Goal: Task Accomplishment & Management: Use online tool/utility

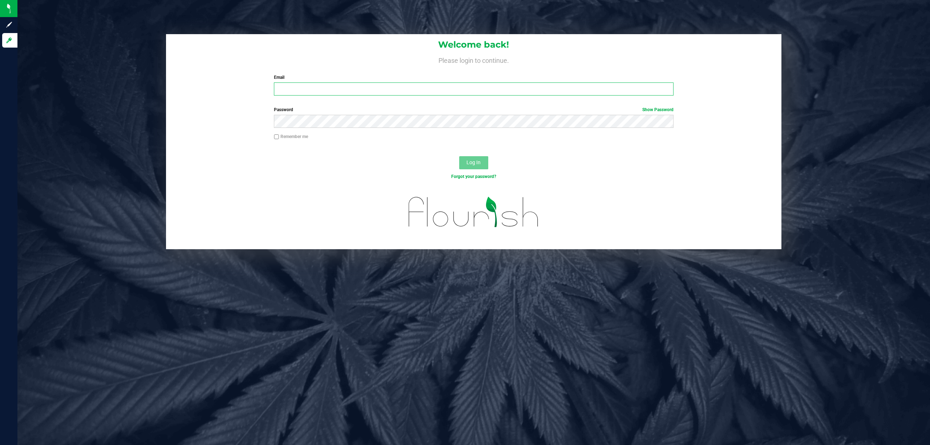
click at [337, 89] on input "Email" at bounding box center [474, 88] width 400 height 13
type input "[EMAIL_ADDRESS][DOMAIN_NAME]"
click at [459, 156] on button "Log In" at bounding box center [473, 162] width 29 height 13
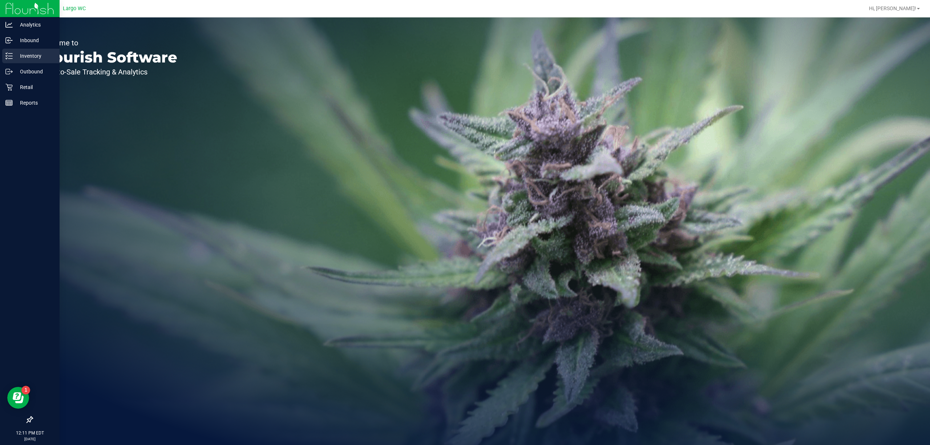
click at [30, 53] on p "Inventory" at bounding box center [35, 56] width 44 height 9
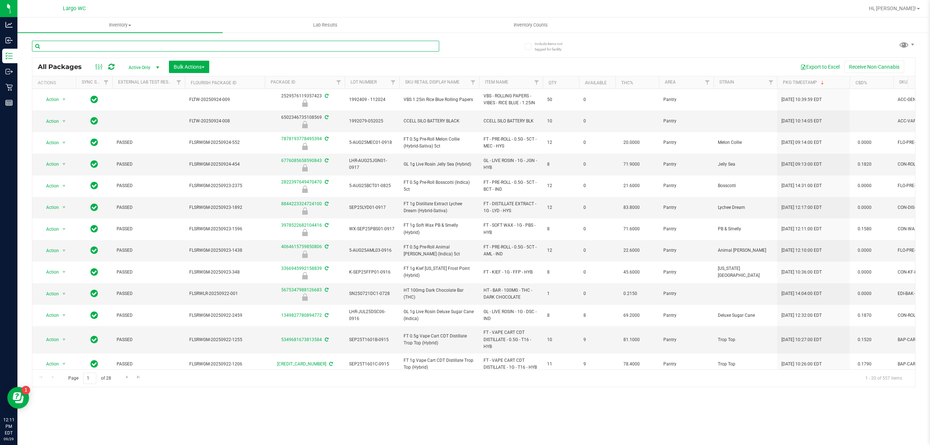
click at [115, 47] on input "text" at bounding box center [235, 46] width 407 height 11
type input "3978522682104416"
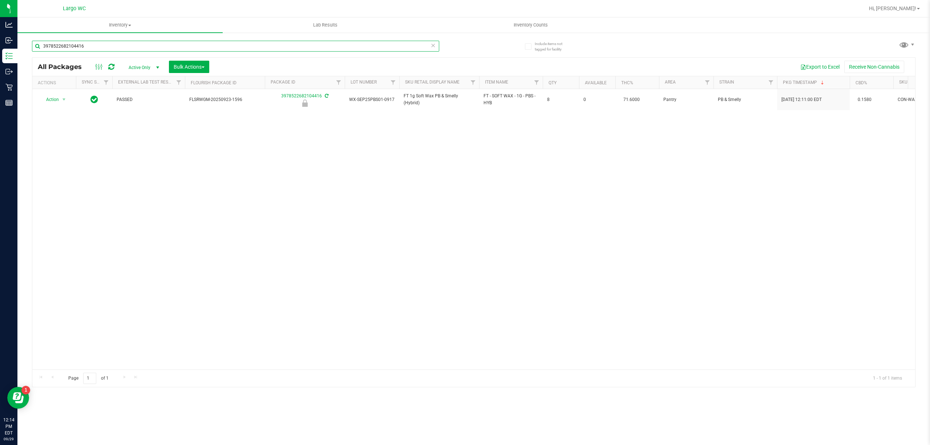
click at [115, 47] on input "3978522682104416" at bounding box center [235, 46] width 407 height 11
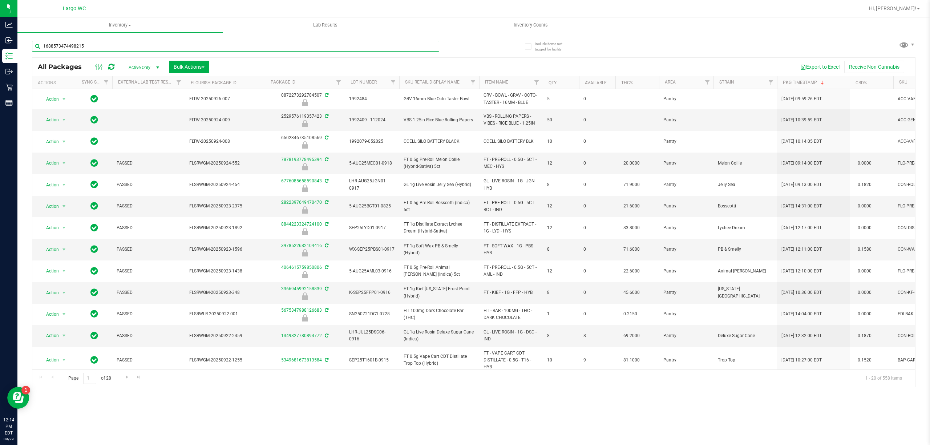
type input "1688573474498215"
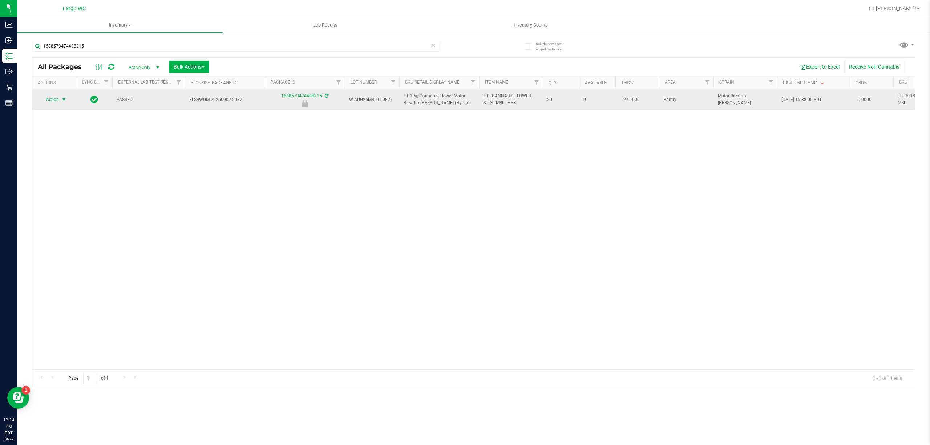
click at [66, 99] on span "select" at bounding box center [64, 100] width 6 height 6
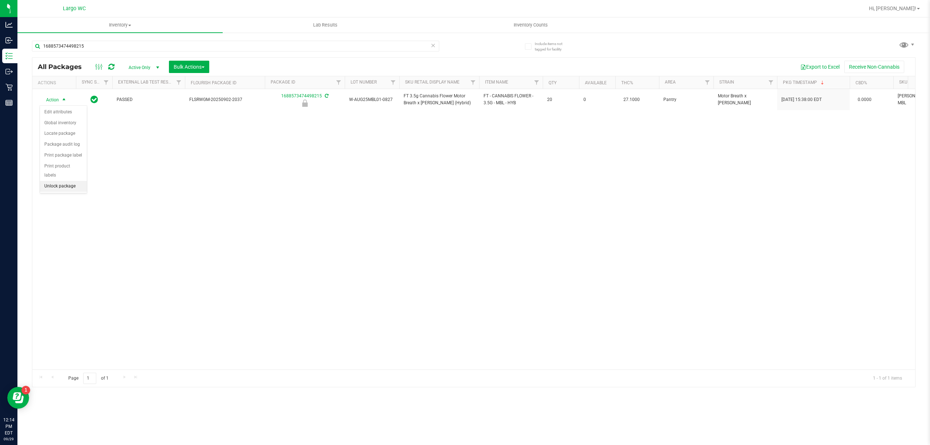
click at [66, 185] on li "Unlock package" at bounding box center [63, 186] width 47 height 11
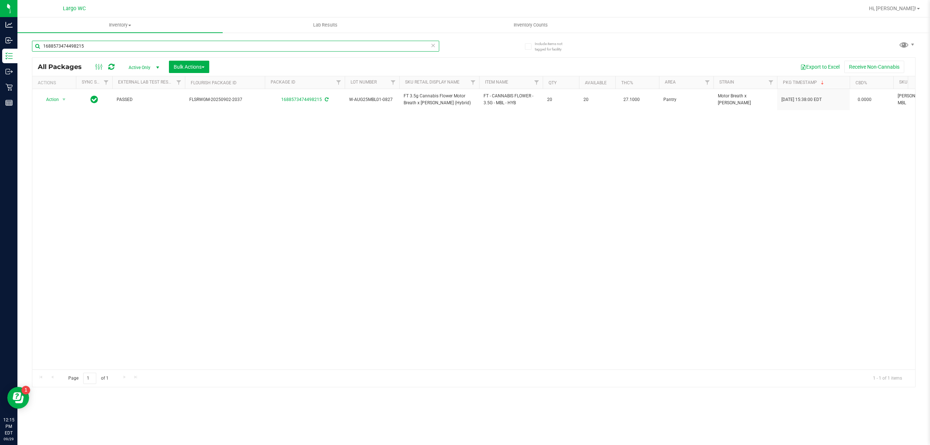
click at [118, 50] on input "1688573474498215" at bounding box center [235, 46] width 407 height 11
type input "9827827285332672"
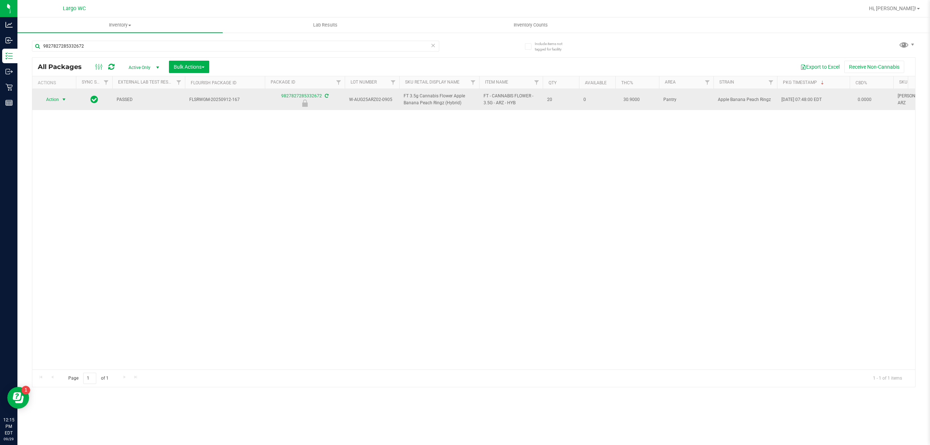
click at [68, 102] on span "select" at bounding box center [64, 99] width 9 height 10
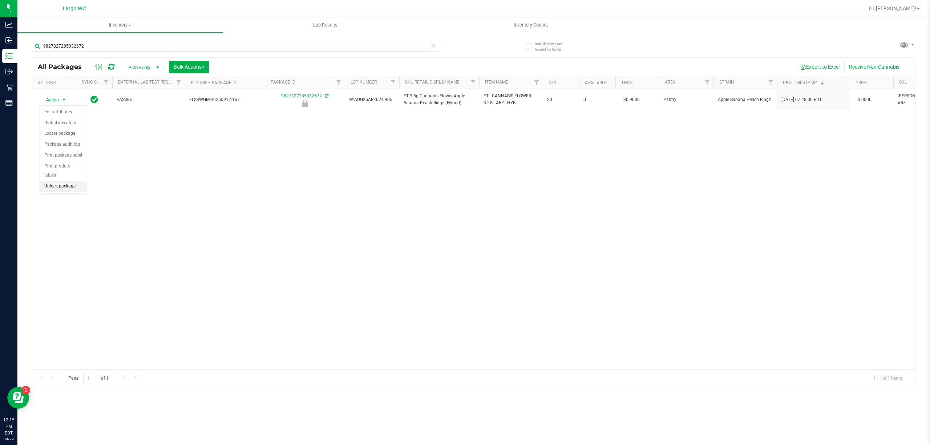
click at [81, 188] on li "Unlock package" at bounding box center [63, 186] width 47 height 11
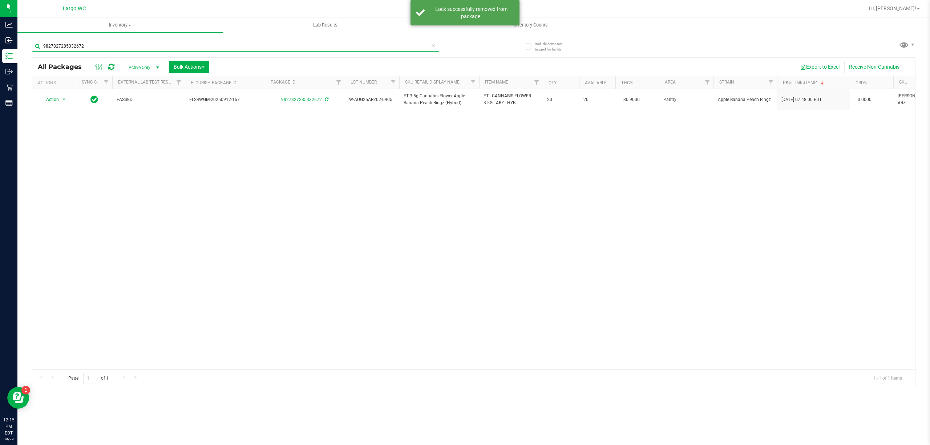
click at [206, 44] on input "9827827285332672" at bounding box center [235, 46] width 407 height 11
type input "3366945992158839"
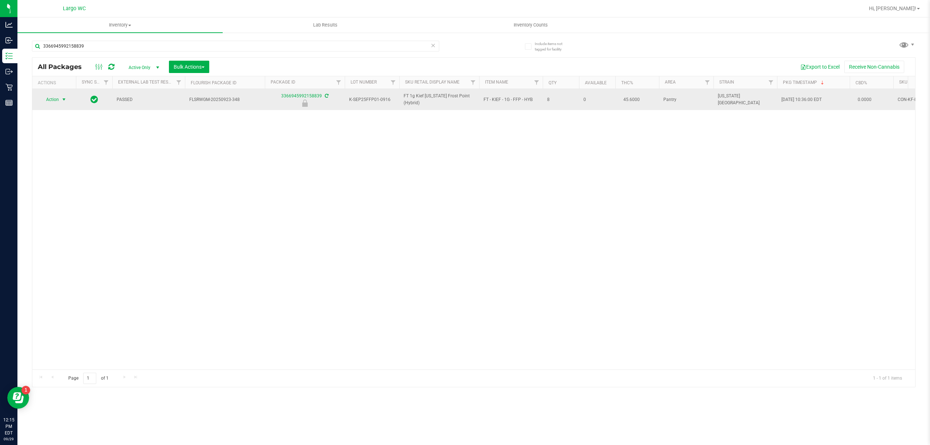
click at [67, 102] on span "select" at bounding box center [64, 99] width 9 height 10
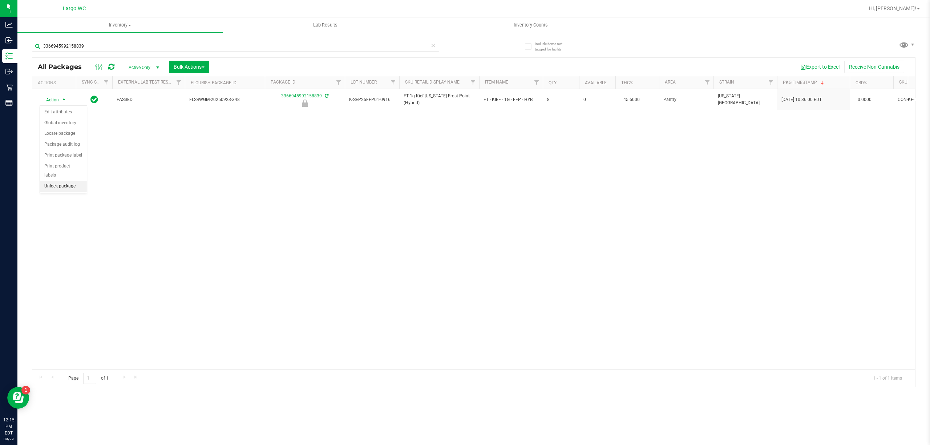
click at [65, 188] on li "Unlock package" at bounding box center [63, 186] width 47 height 11
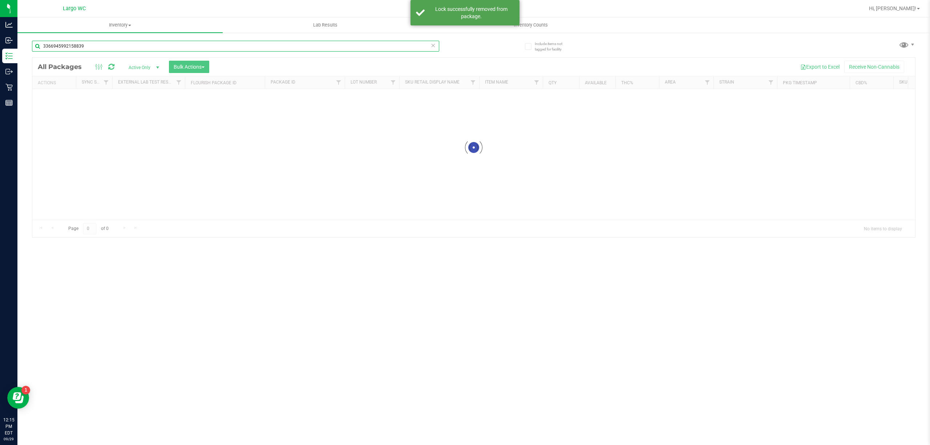
click at [116, 49] on input "3366945992158839" at bounding box center [235, 46] width 407 height 11
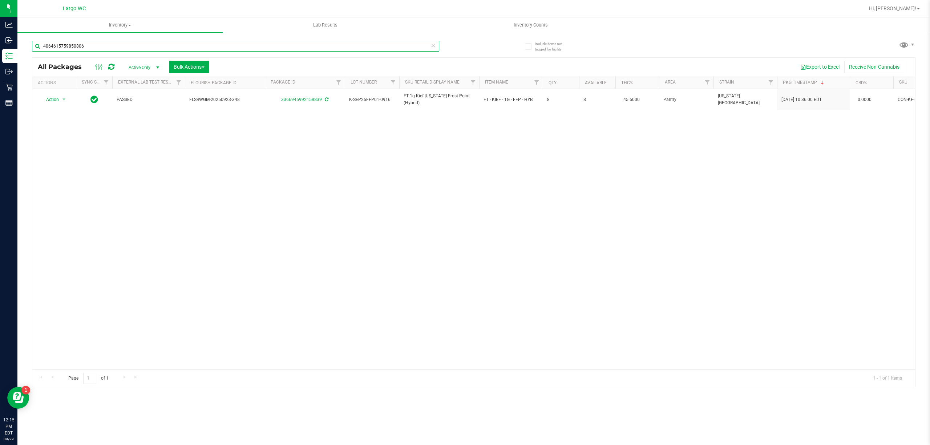
type input "4064615759850806"
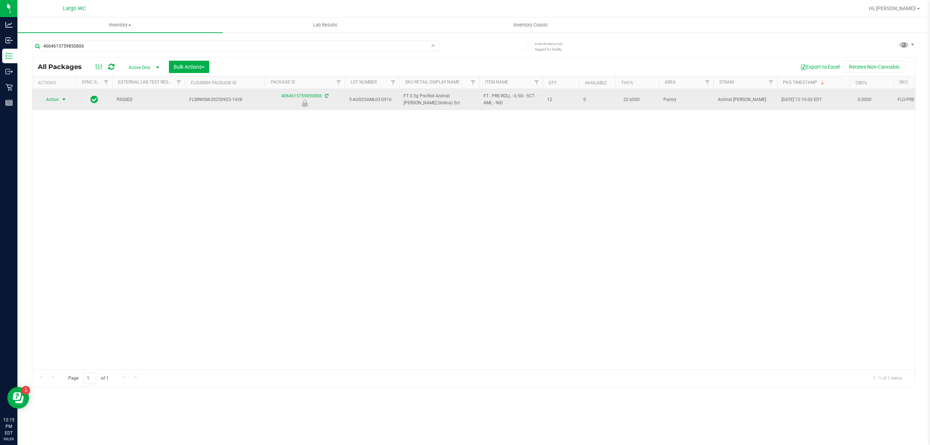
click at [66, 104] on span "select" at bounding box center [64, 99] width 9 height 10
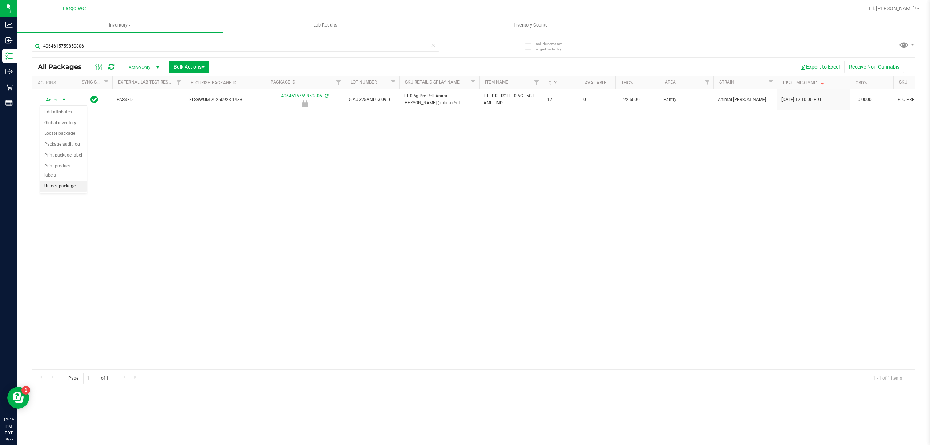
click at [50, 186] on li "Unlock package" at bounding box center [63, 186] width 47 height 11
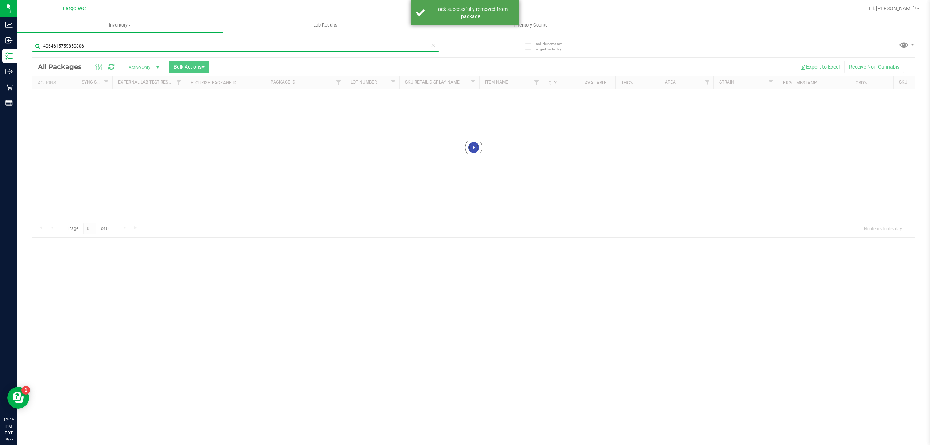
click at [118, 47] on input "4064615759850806" at bounding box center [235, 46] width 407 height 11
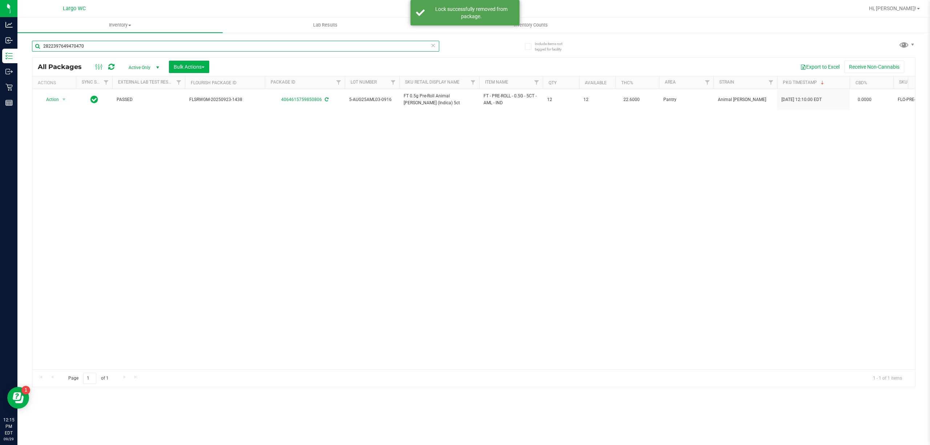
type input "2822397649470470"
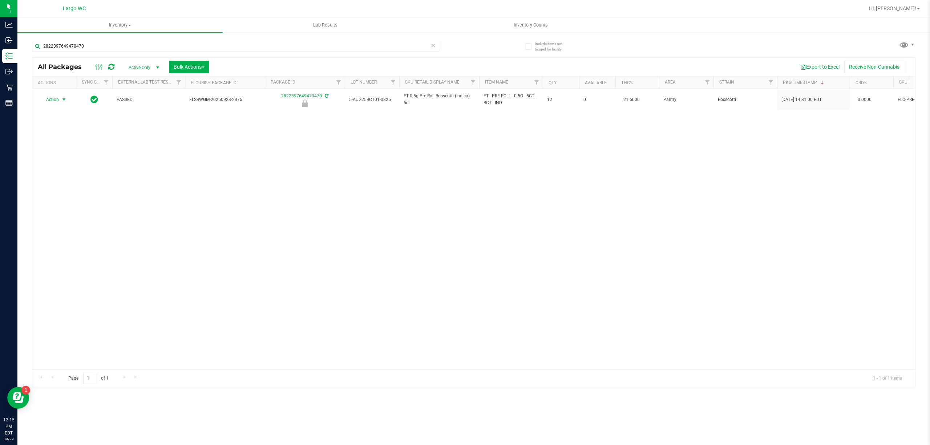
click at [64, 101] on span "select" at bounding box center [64, 100] width 6 height 6
click at [57, 192] on li "Unlock package" at bounding box center [63, 186] width 47 height 11
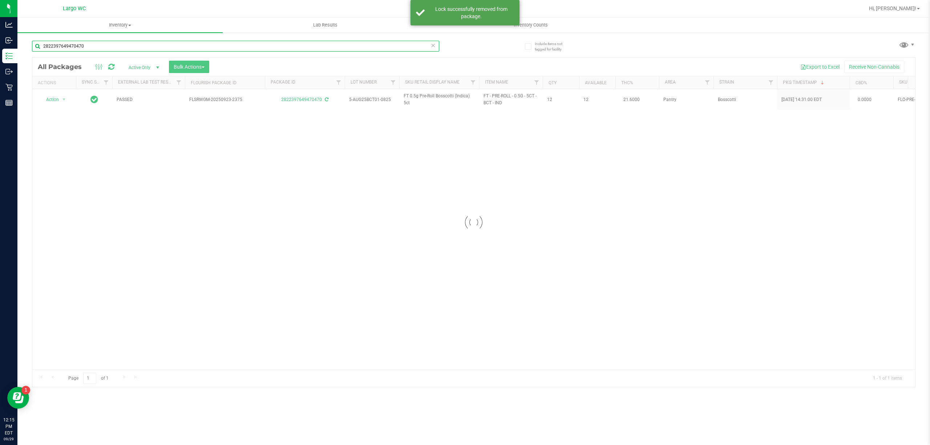
click at [97, 45] on input "2822397649470470" at bounding box center [235, 46] width 407 height 11
type input "7878193778495394"
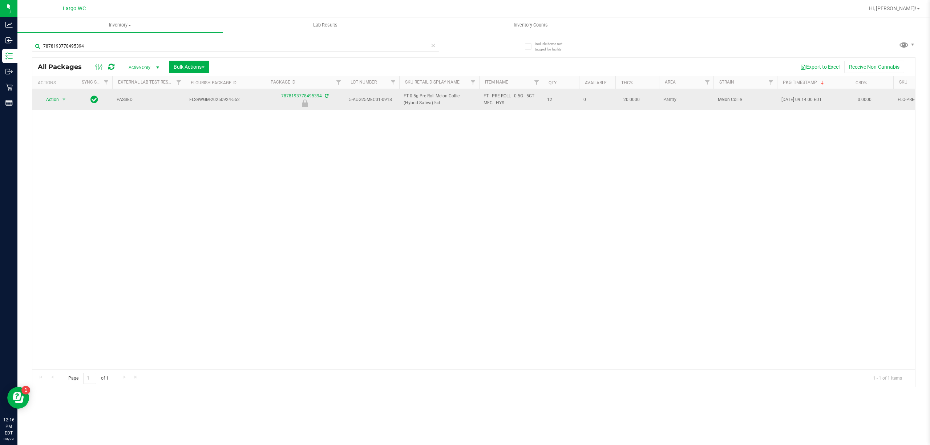
click at [69, 101] on div "Action Action Edit attributes Global inventory Locate package Package audit log…" at bounding box center [54, 99] width 35 height 10
click at [65, 101] on span "select" at bounding box center [64, 100] width 6 height 6
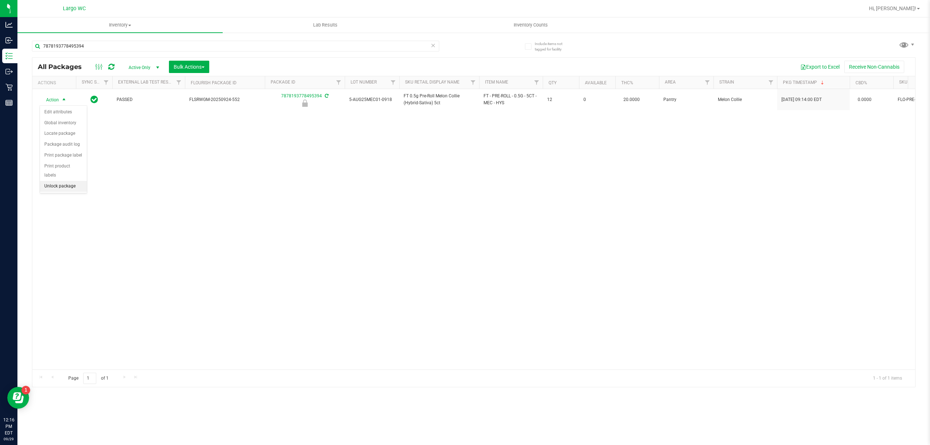
click at [64, 186] on li "Unlock package" at bounding box center [63, 186] width 47 height 11
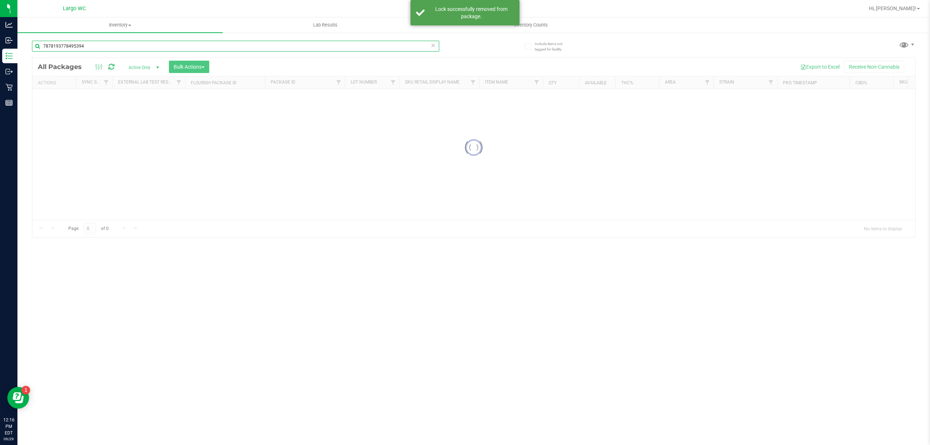
click at [85, 44] on input "7878193778495394" at bounding box center [235, 46] width 407 height 11
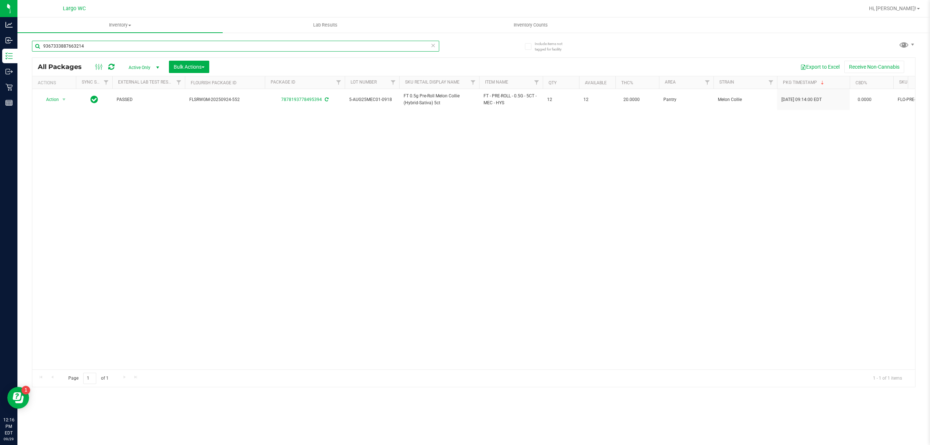
type input "9367333887663214"
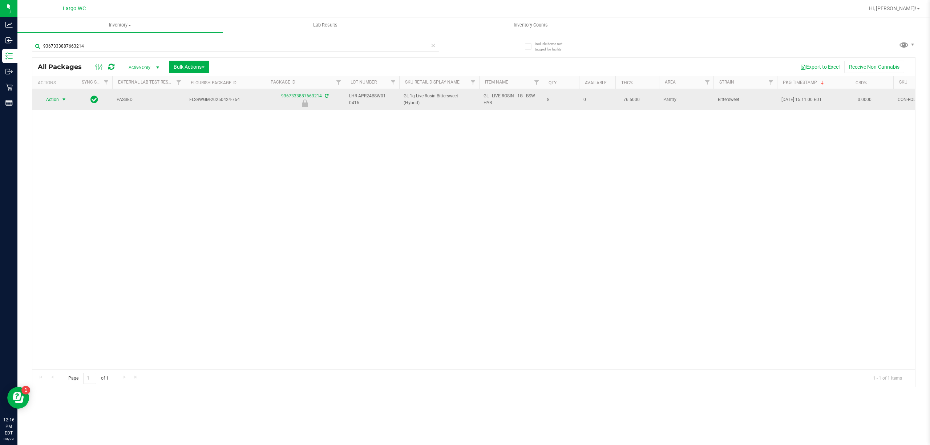
click at [60, 98] on span "select" at bounding box center [64, 99] width 9 height 10
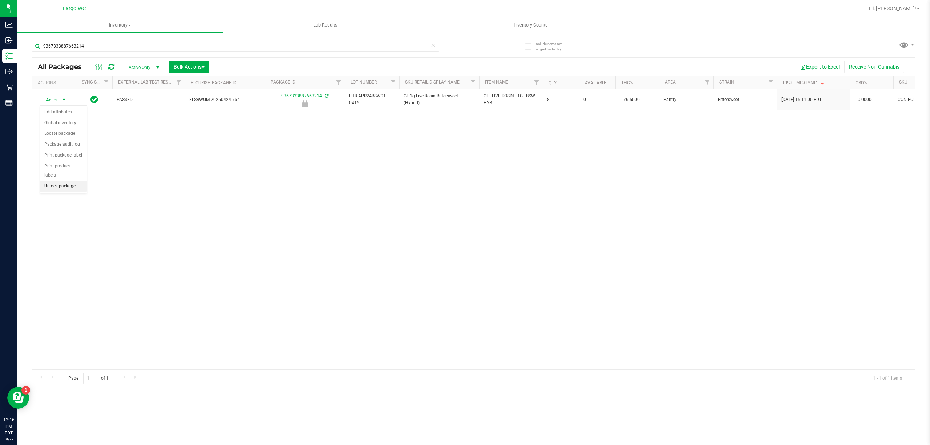
click at [58, 185] on li "Unlock package" at bounding box center [63, 186] width 47 height 11
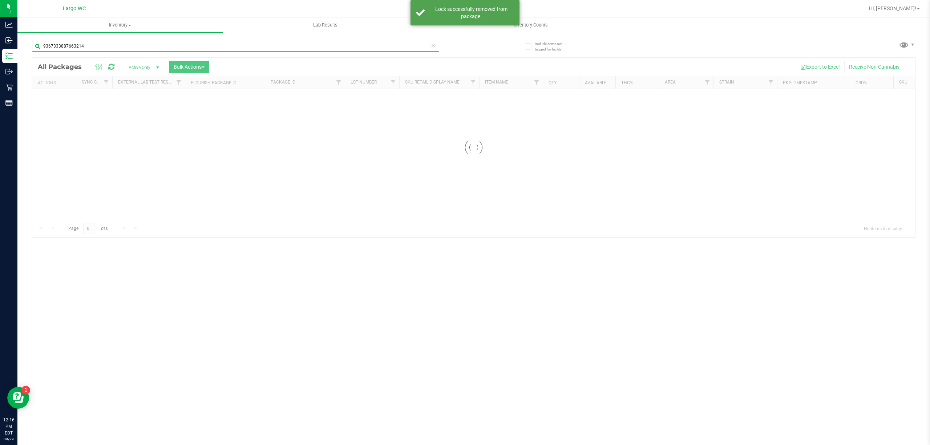
click at [83, 44] on input "9367333887663214" at bounding box center [235, 46] width 407 height 11
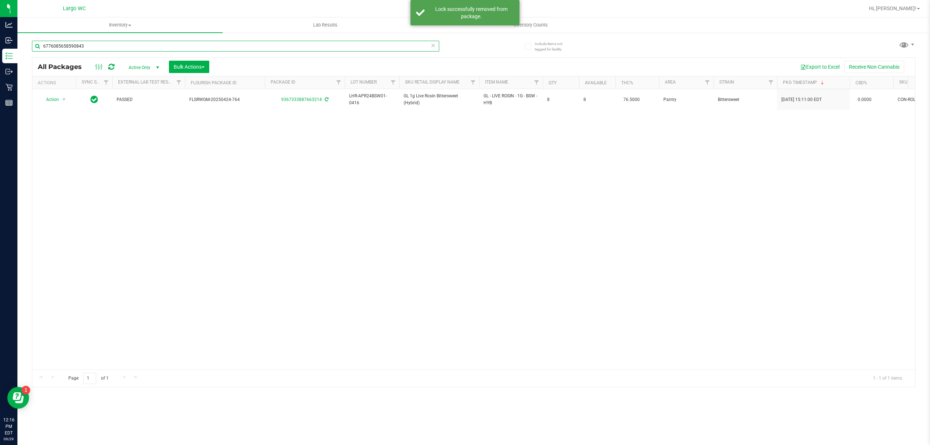
type input "6776085658590843"
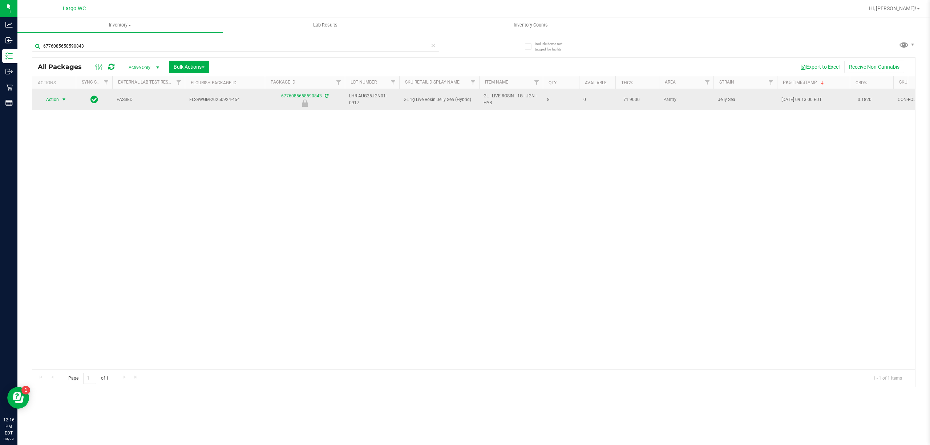
click at [60, 97] on span "select" at bounding box center [64, 99] width 9 height 10
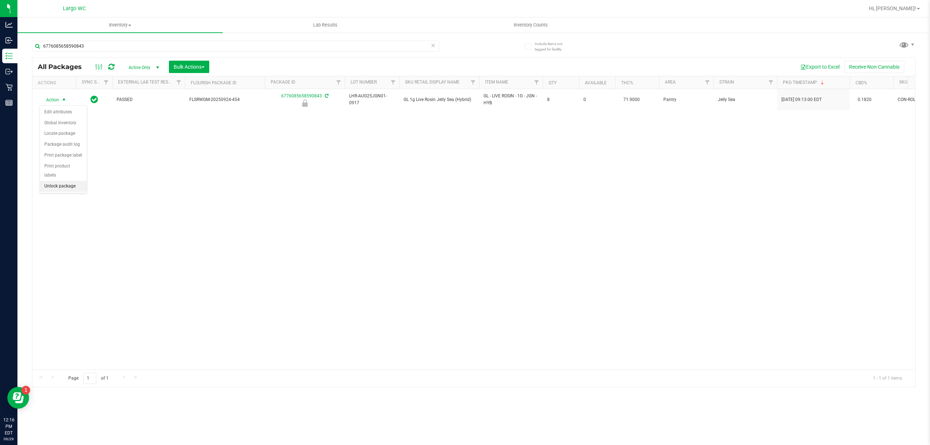
click at [73, 190] on li "Unlock package" at bounding box center [63, 186] width 47 height 11
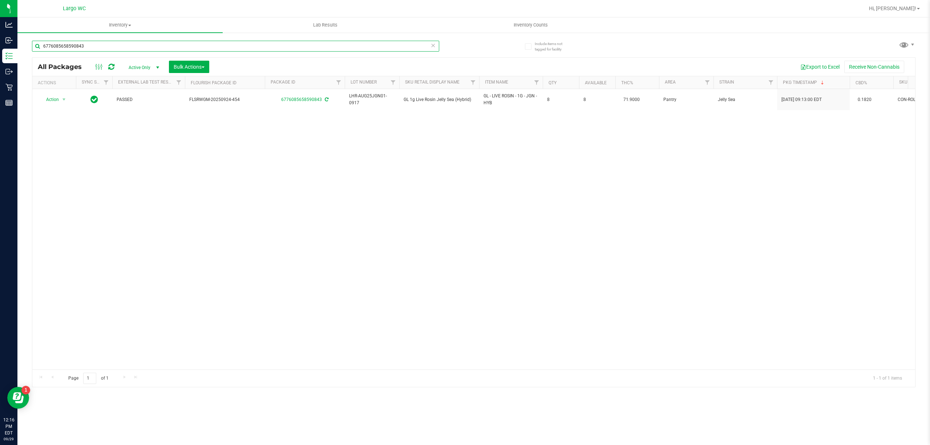
click at [95, 44] on input "6776085658590843" at bounding box center [235, 46] width 407 height 11
type input "5308611880445680"
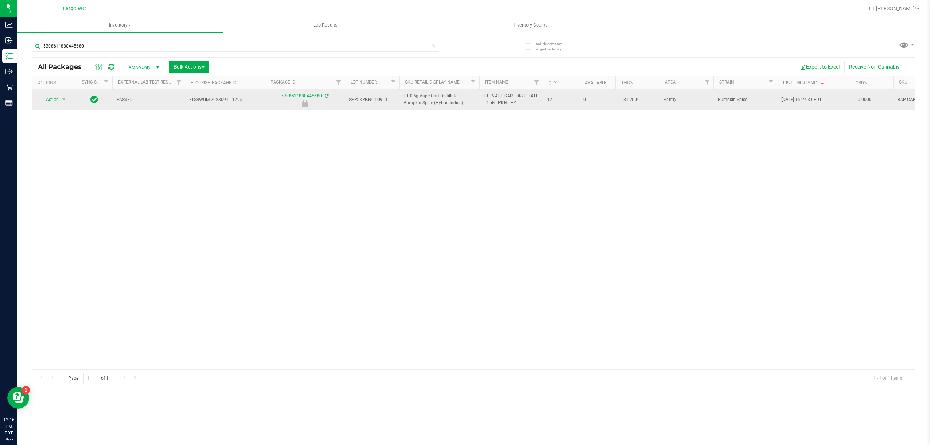
click at [61, 93] on td "Action Action Edit attributes Global inventory Locate package Package audit log…" at bounding box center [54, 99] width 44 height 21
click at [63, 96] on span "select" at bounding box center [64, 99] width 9 height 10
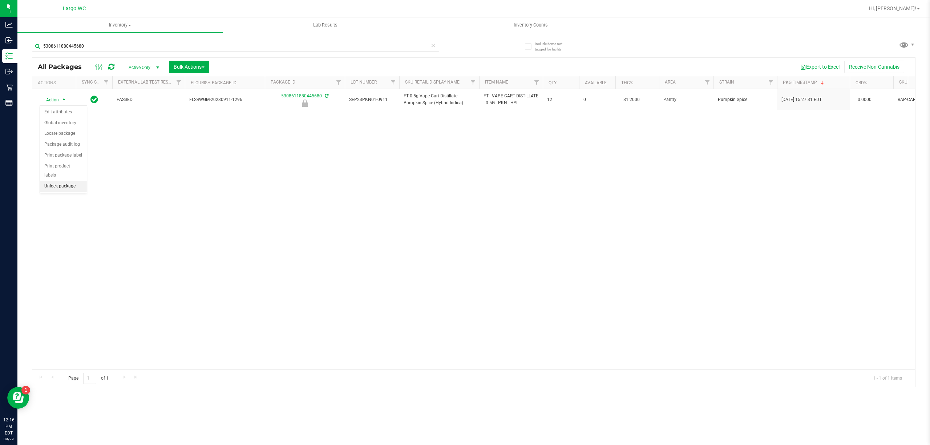
click at [63, 185] on li "Unlock package" at bounding box center [63, 186] width 47 height 11
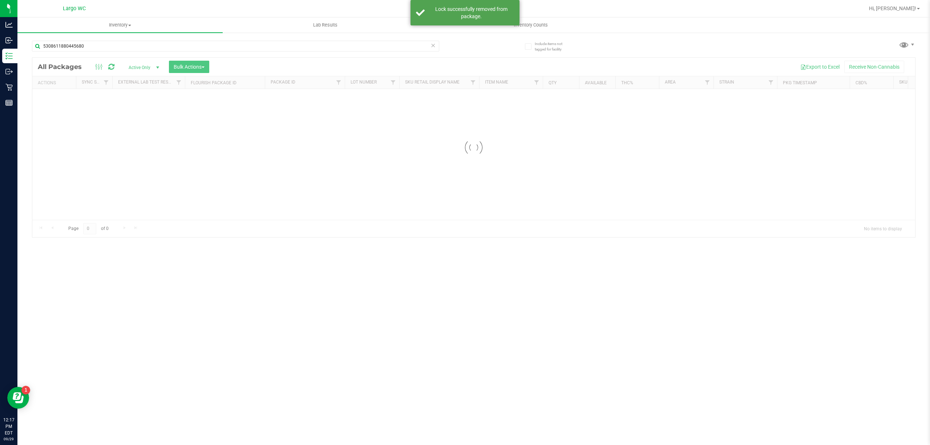
click at [98, 37] on div "5308611880445680" at bounding box center [253, 45] width 442 height 23
click at [97, 43] on input "5308611880445680" at bounding box center [235, 46] width 407 height 11
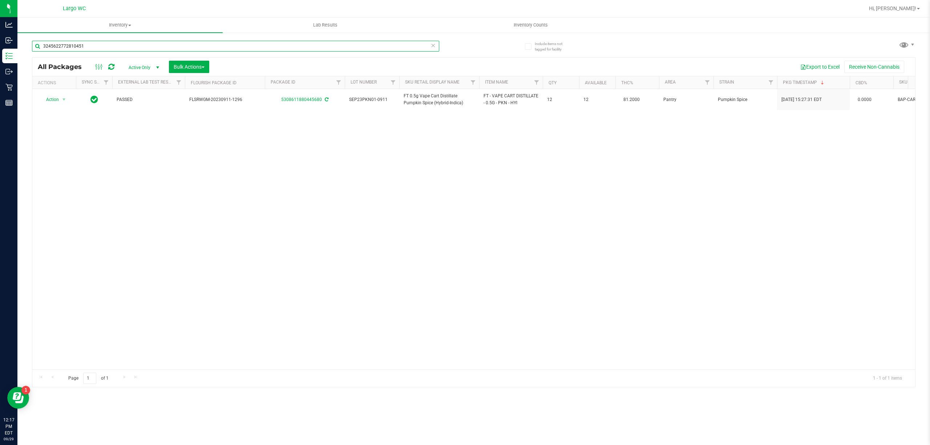
type input "3245622772810451"
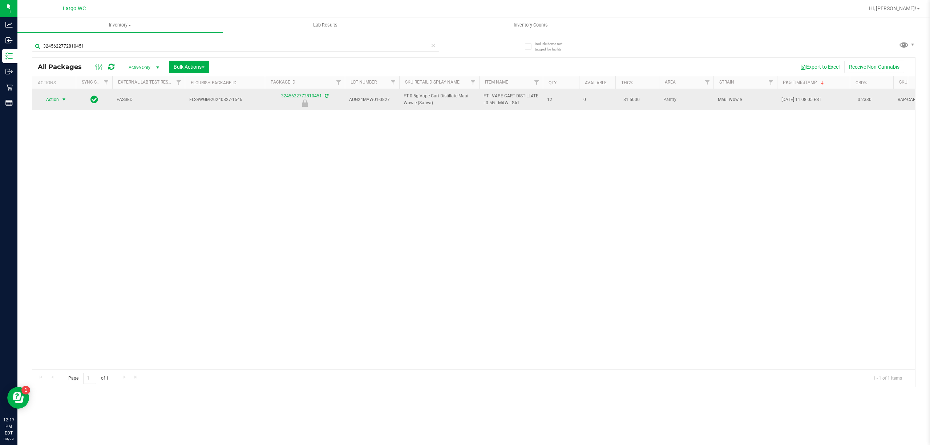
click at [53, 105] on span "Action" at bounding box center [50, 99] width 20 height 10
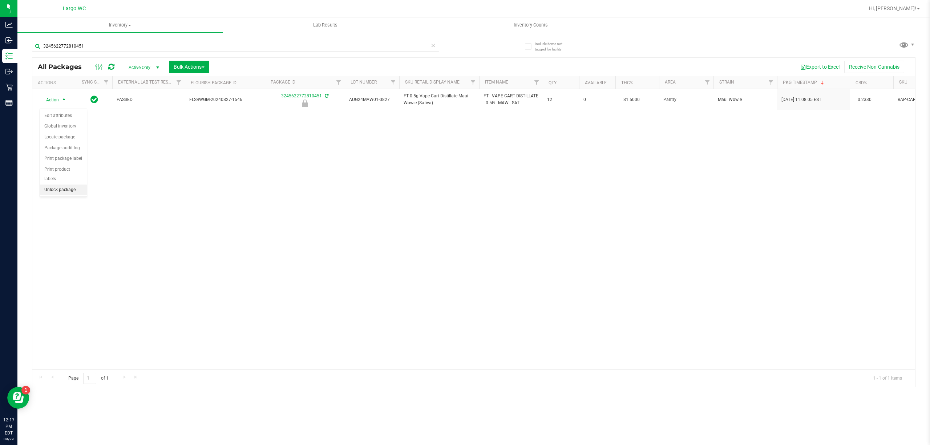
click at [57, 192] on li "Unlock package" at bounding box center [63, 190] width 47 height 11
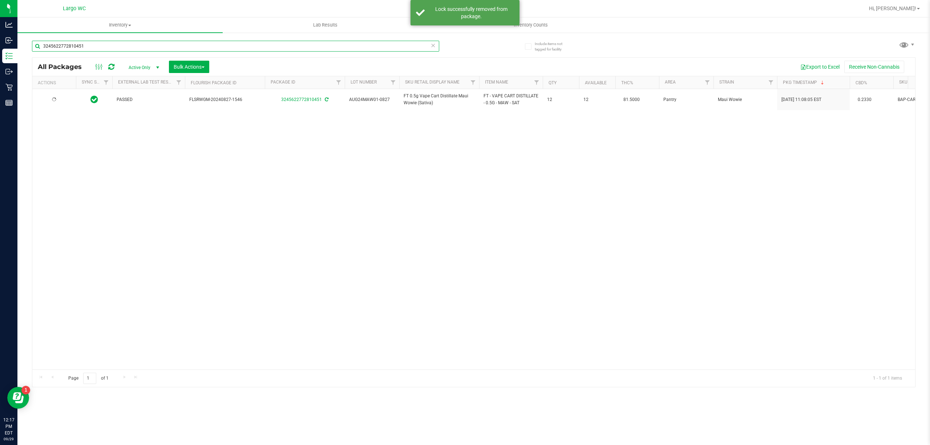
click at [105, 47] on input "3245622772810451" at bounding box center [235, 46] width 407 height 11
type input "8373364100595310"
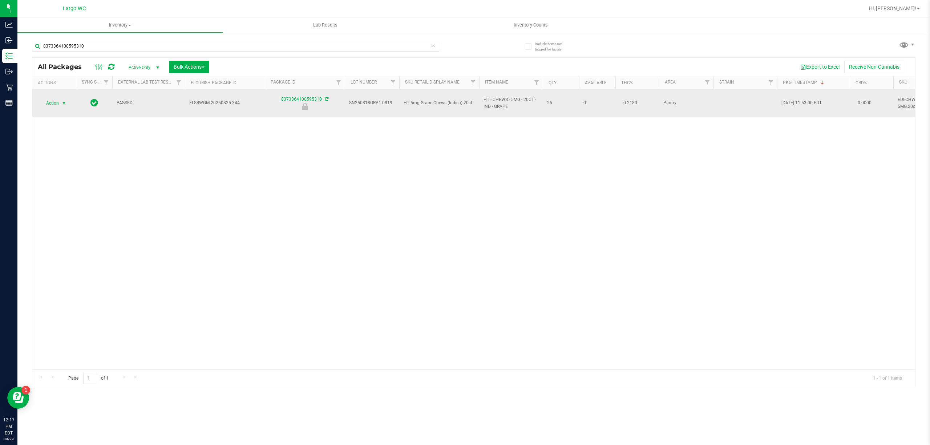
click at [67, 102] on span "select" at bounding box center [64, 103] width 9 height 10
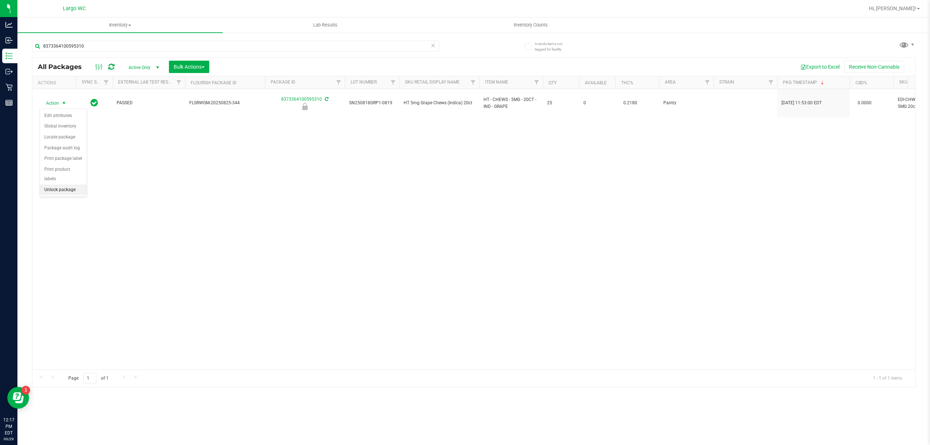
click at [54, 196] on li "Unlock package" at bounding box center [63, 190] width 47 height 11
